Goal: Transaction & Acquisition: Purchase product/service

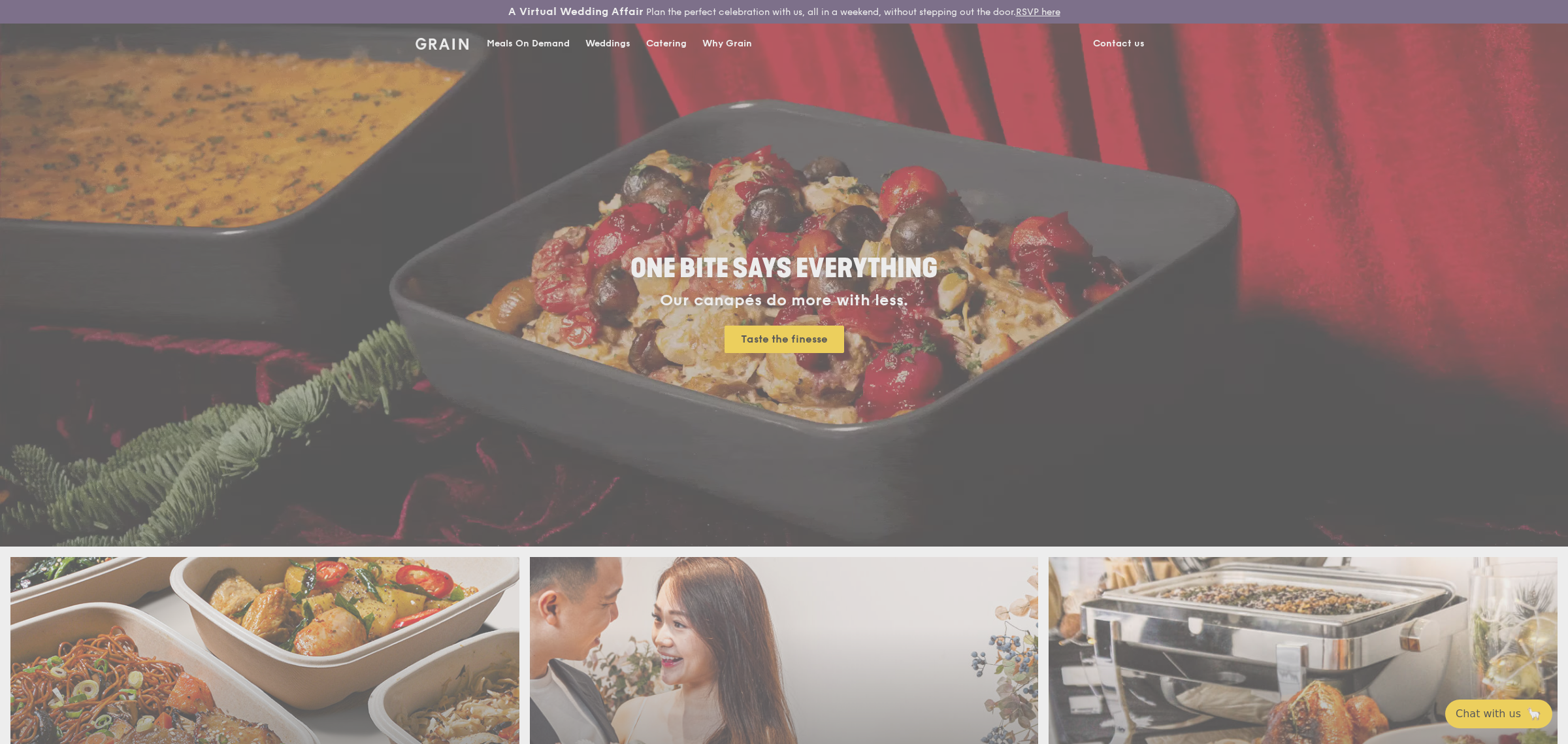
click at [529, 45] on div "Weddings by [PERSON_NAME] presents Plan the perfect celebration with us, all in…" at bounding box center [784, 372] width 1568 height 744
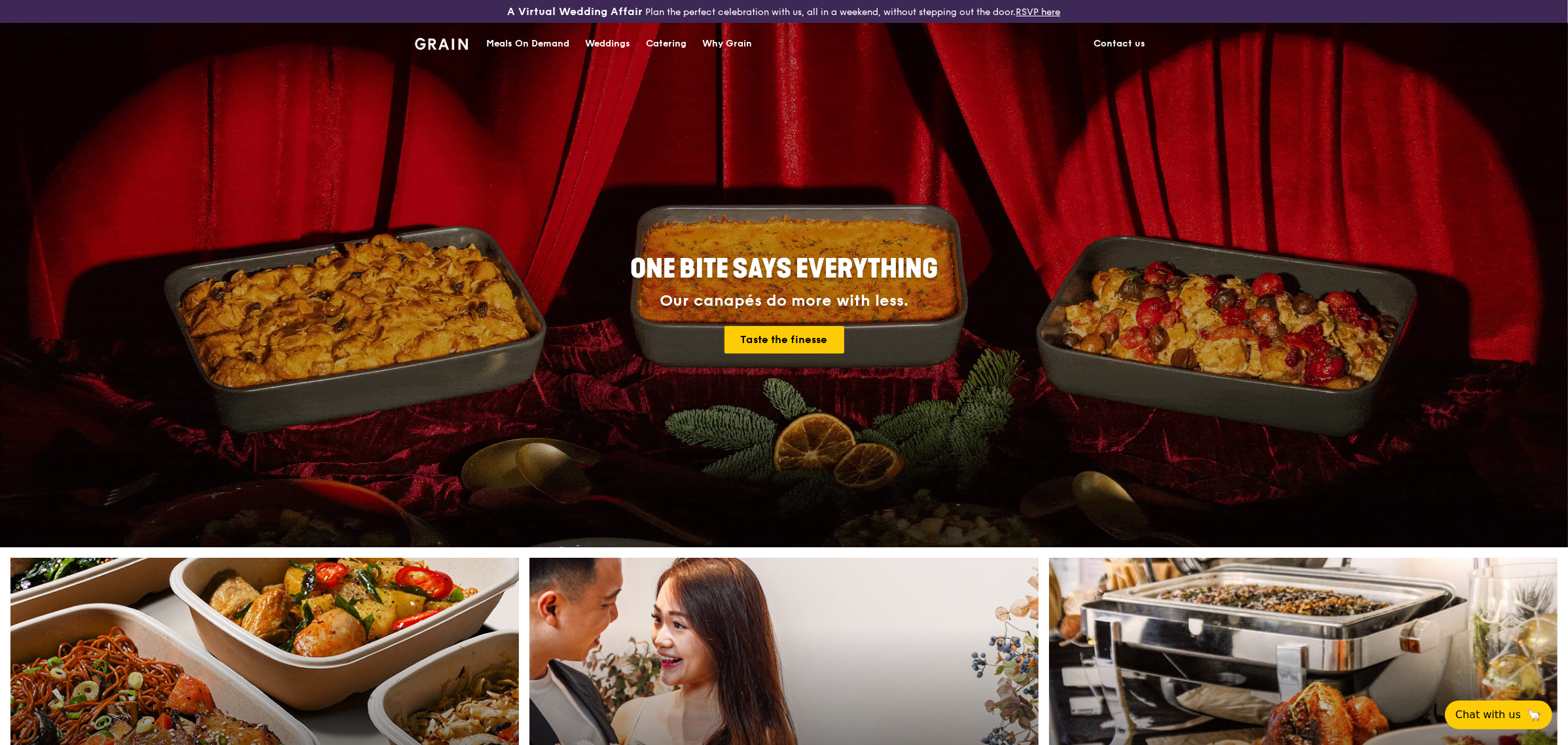
click at [527, 43] on div "Meals On Demand" at bounding box center [527, 44] width 83 height 39
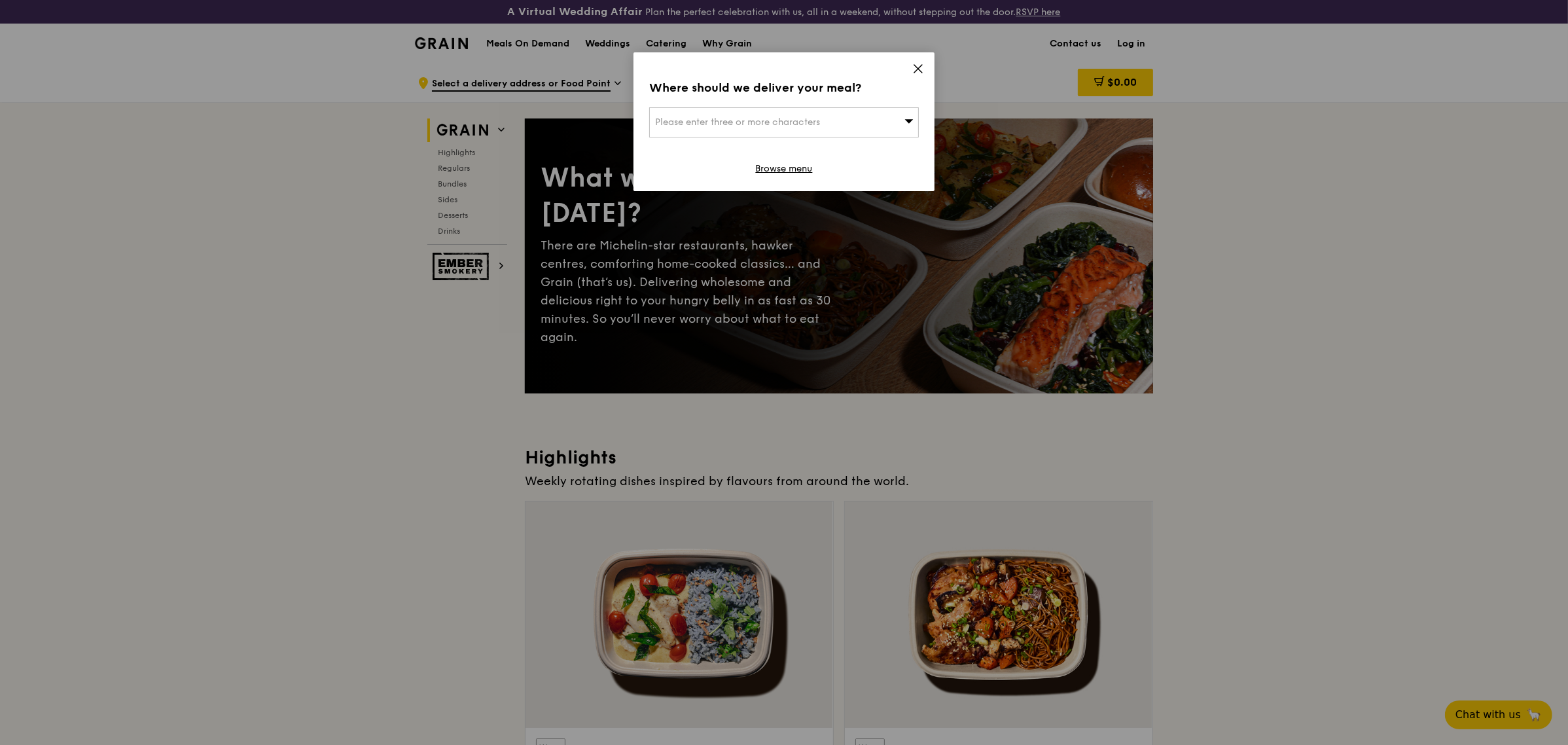
click at [918, 66] on icon at bounding box center [918, 68] width 12 height 12
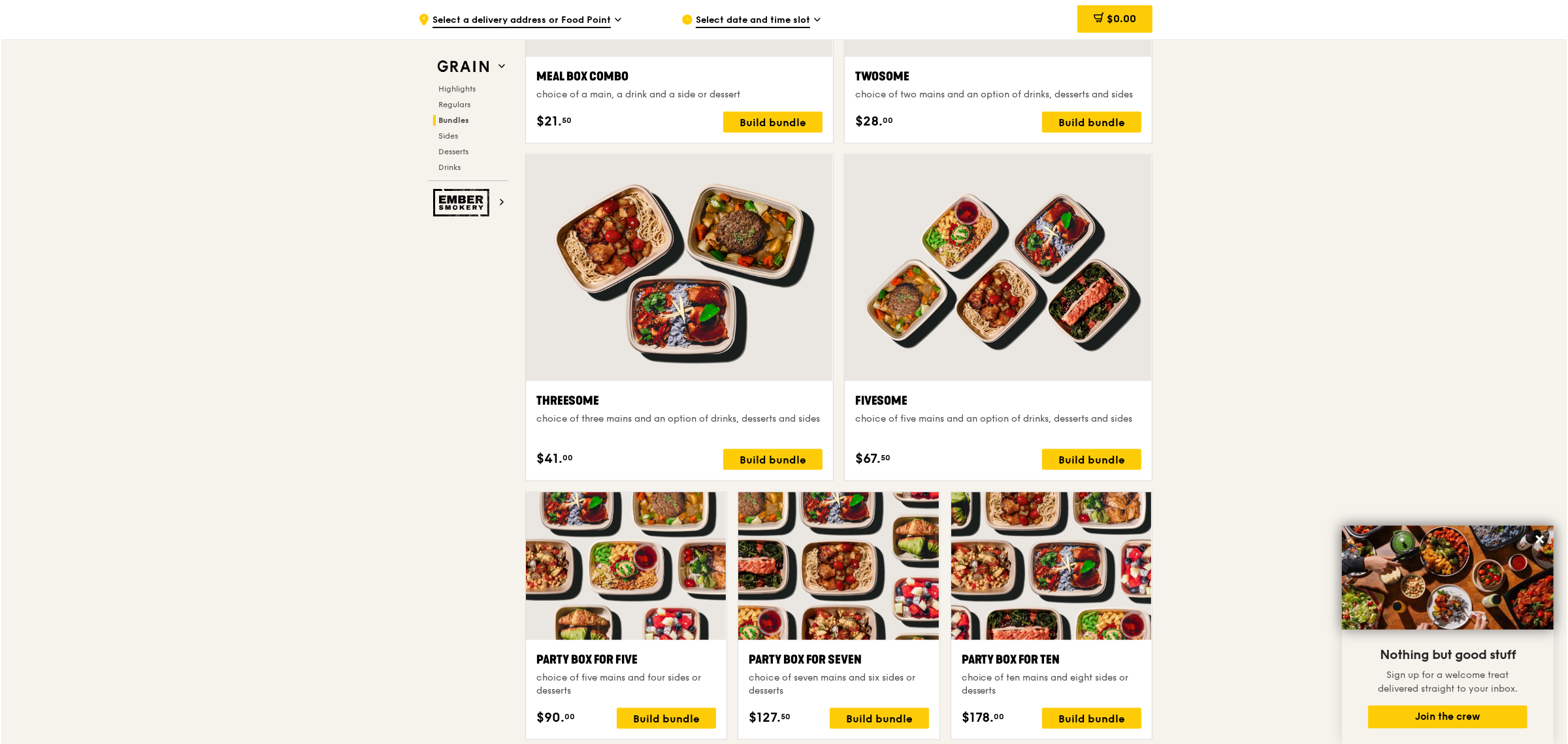
scroll to position [2287, 0]
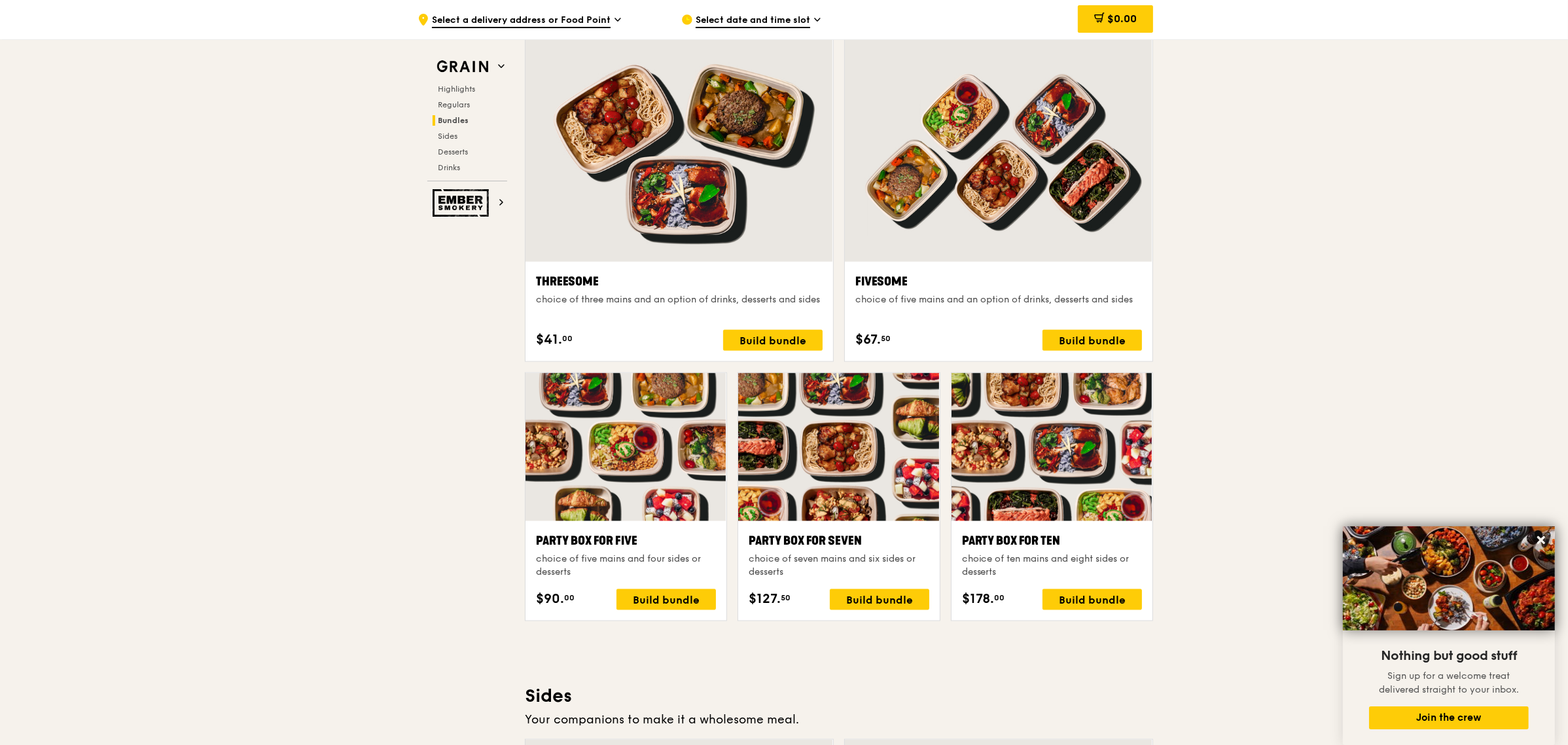
click at [1057, 492] on div at bounding box center [1052, 448] width 201 height 148
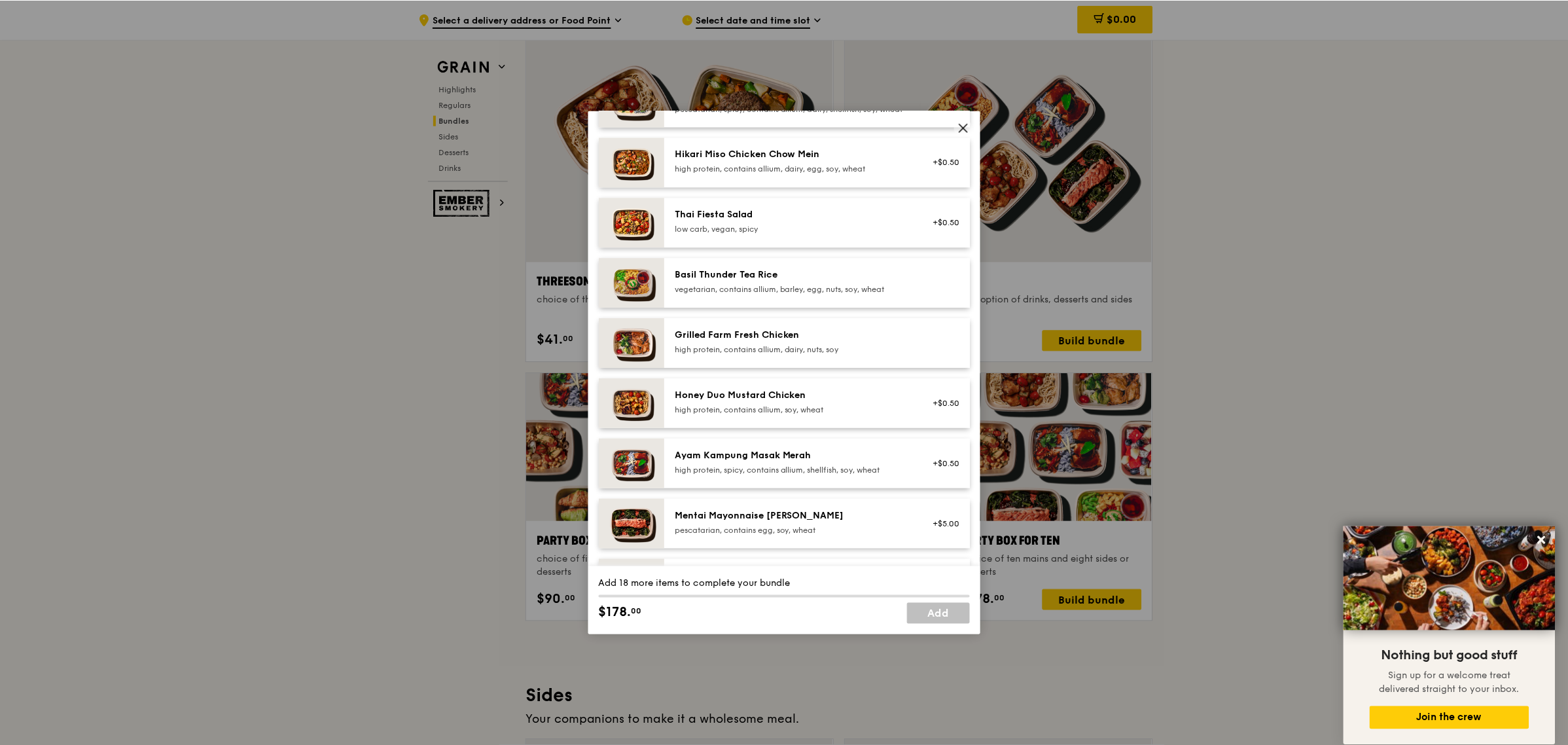
scroll to position [0, 0]
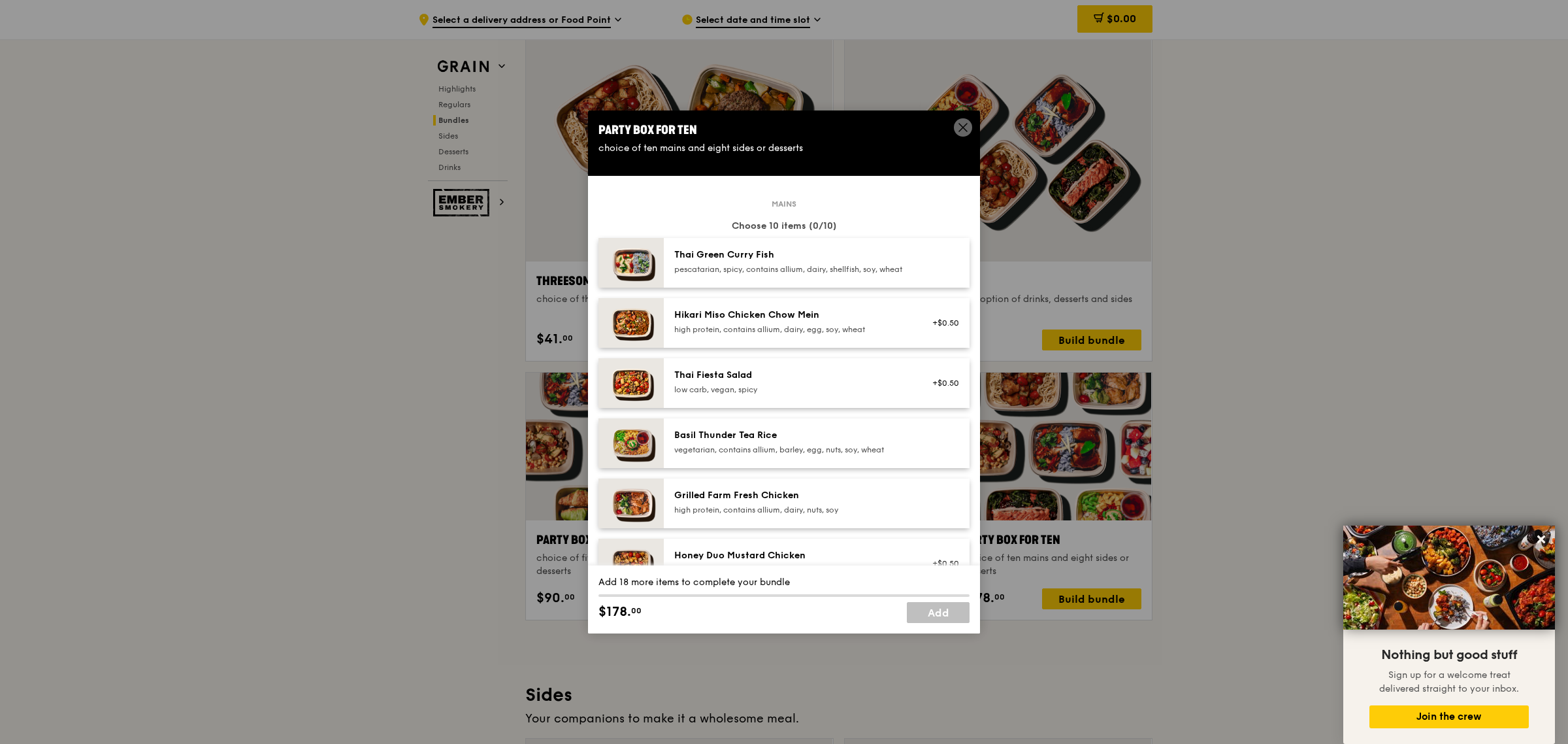
click at [958, 128] on icon at bounding box center [962, 127] width 12 height 12
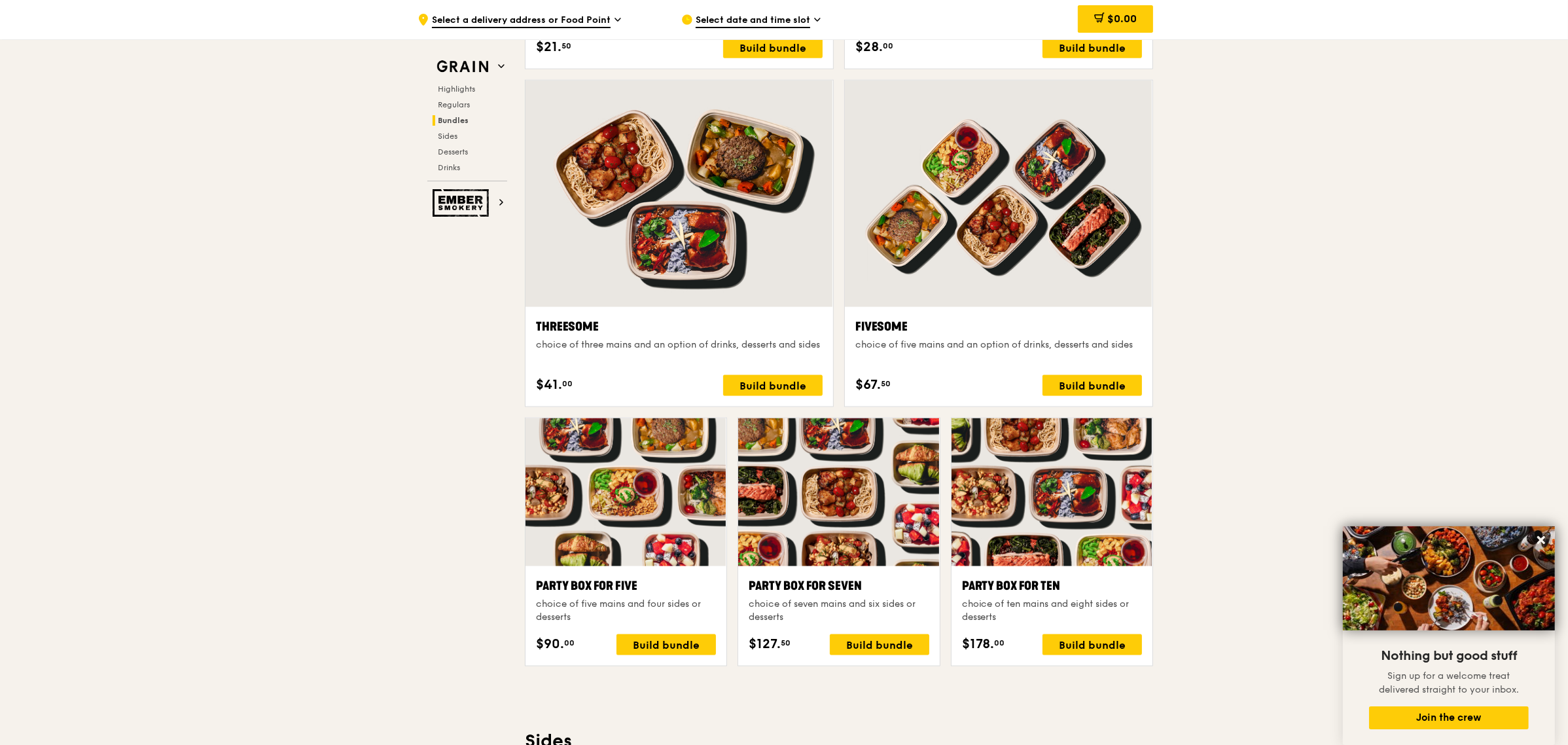
scroll to position [2372, 0]
